Goal: Information Seeking & Learning: Find specific fact

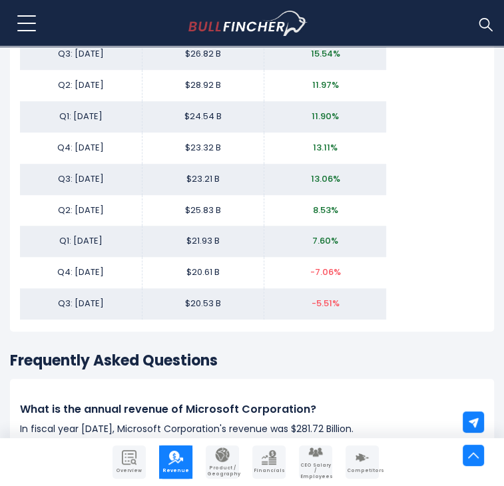
scroll to position [2929, 0]
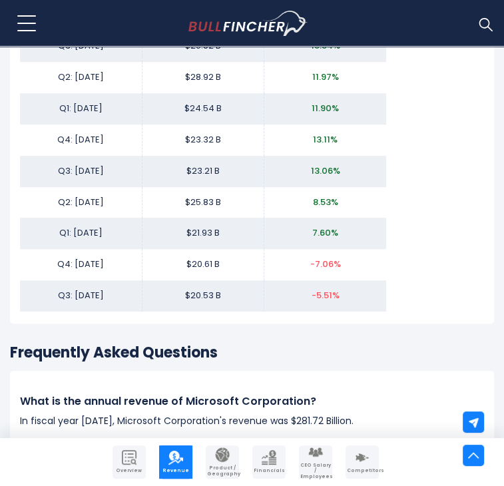
click at [272, 462] on img "Company Financials" at bounding box center [269, 457] width 15 height 15
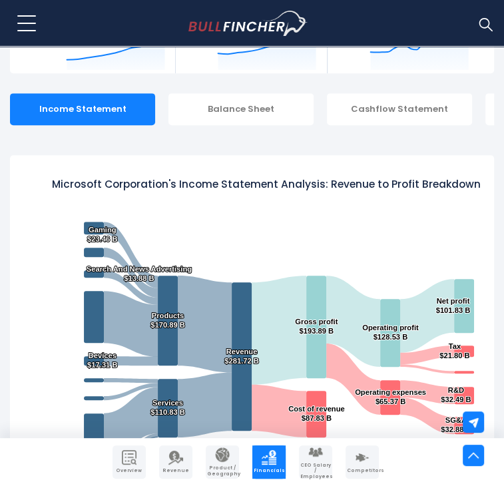
scroll to position [244, 0]
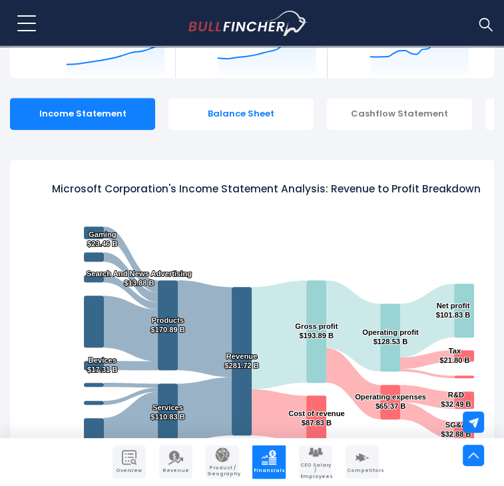
click at [173, 98] on div "Balance Sheet" at bounding box center [240, 114] width 145 height 32
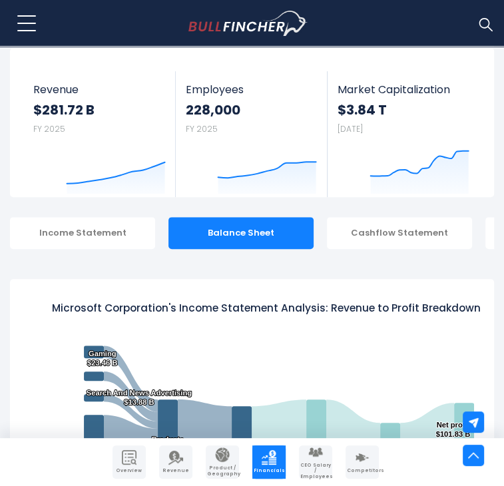
scroll to position [7, 0]
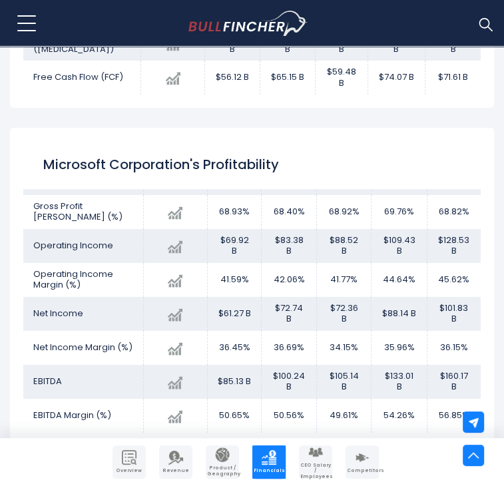
scroll to position [67, 0]
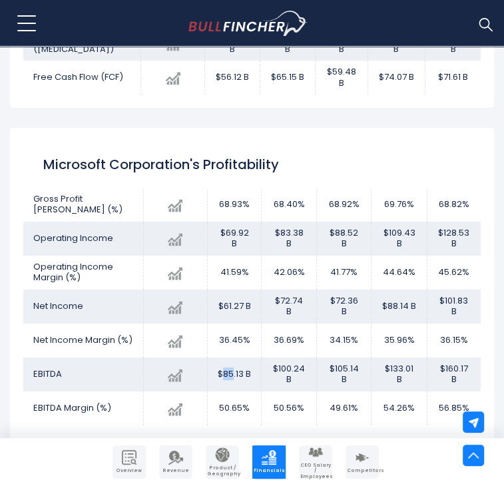
drag, startPoint x: 221, startPoint y: 288, endPoint x: 234, endPoint y: 287, distance: 13.4
click at [234, 357] on td "$85.13 B" at bounding box center [235, 374] width 54 height 34
drag, startPoint x: 216, startPoint y: 288, endPoint x: 239, endPoint y: 305, distance: 28.5
click at [239, 357] on td "$85.13 B" at bounding box center [235, 374] width 54 height 34
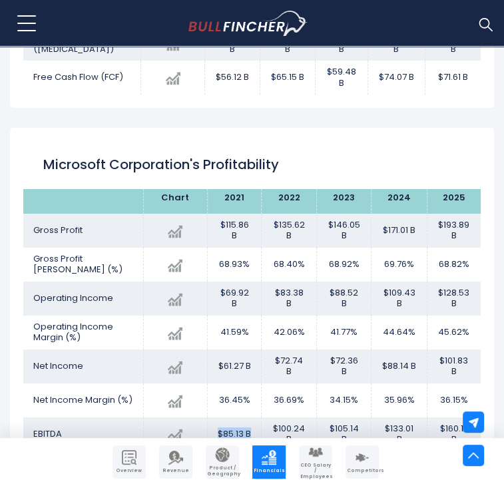
scroll to position [0, 0]
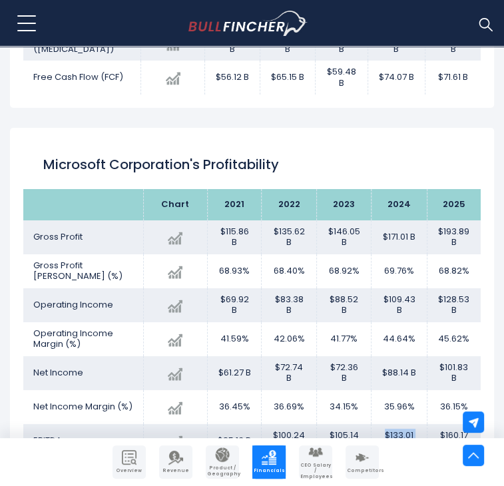
drag, startPoint x: 378, startPoint y: 355, endPoint x: 411, endPoint y: 366, distance: 34.9
click at [411, 424] on td "$133.01 B" at bounding box center [398, 441] width 55 height 34
copy td "$133.01 B"
drag, startPoint x: 322, startPoint y: 355, endPoint x: 353, endPoint y: 369, distance: 34.6
click at [353, 424] on td "$105.14 B" at bounding box center [343, 441] width 55 height 34
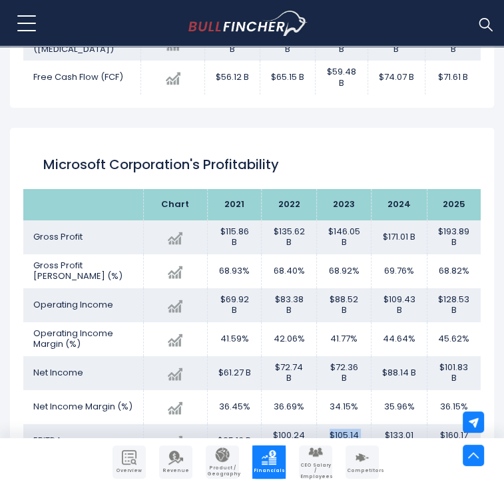
copy td "$105.14 B"
drag, startPoint x: 304, startPoint y: 357, endPoint x: 295, endPoint y: 355, distance: 9.5
click at [295, 424] on td "$100.24 B" at bounding box center [289, 441] width 55 height 34
click at [272, 424] on td "$100.24 B" at bounding box center [289, 441] width 55 height 34
drag, startPoint x: 268, startPoint y: 351, endPoint x: 297, endPoint y: 373, distance: 36.5
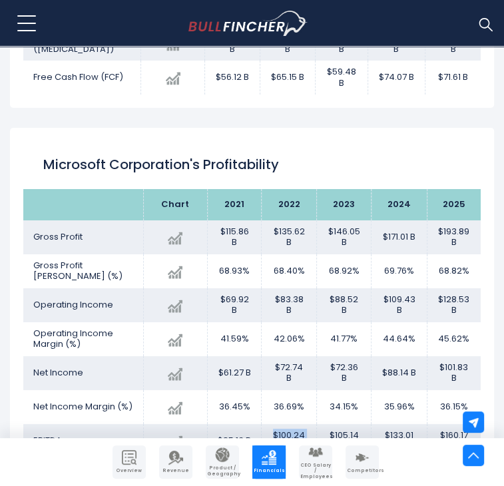
click at [297, 424] on td "$100.24 B" at bounding box center [289, 441] width 55 height 34
copy td "$100.24 B"
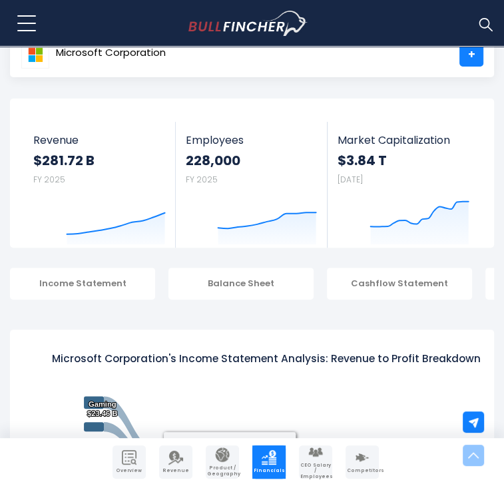
scroll to position [67, 0]
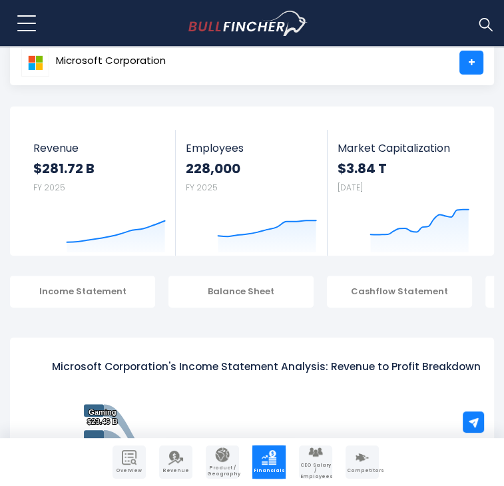
click at [208, 276] on ul "Income Statement Balance Sheet Cashflow Statement Profitability Ratios" at bounding box center [252, 297] width 484 height 42
click at [327, 276] on div "Cashflow Statement" at bounding box center [399, 292] width 145 height 32
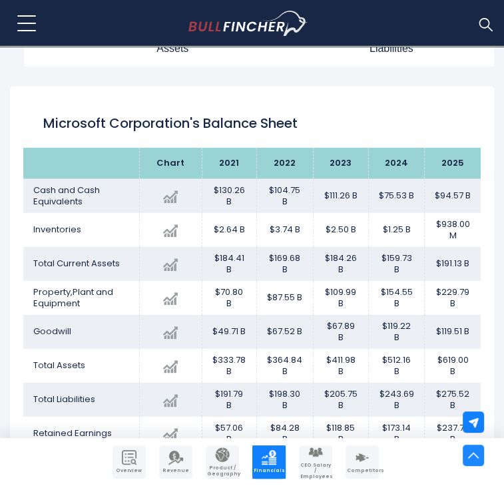
scroll to position [2004, 0]
